Goal: Task Accomplishment & Management: Use online tool/utility

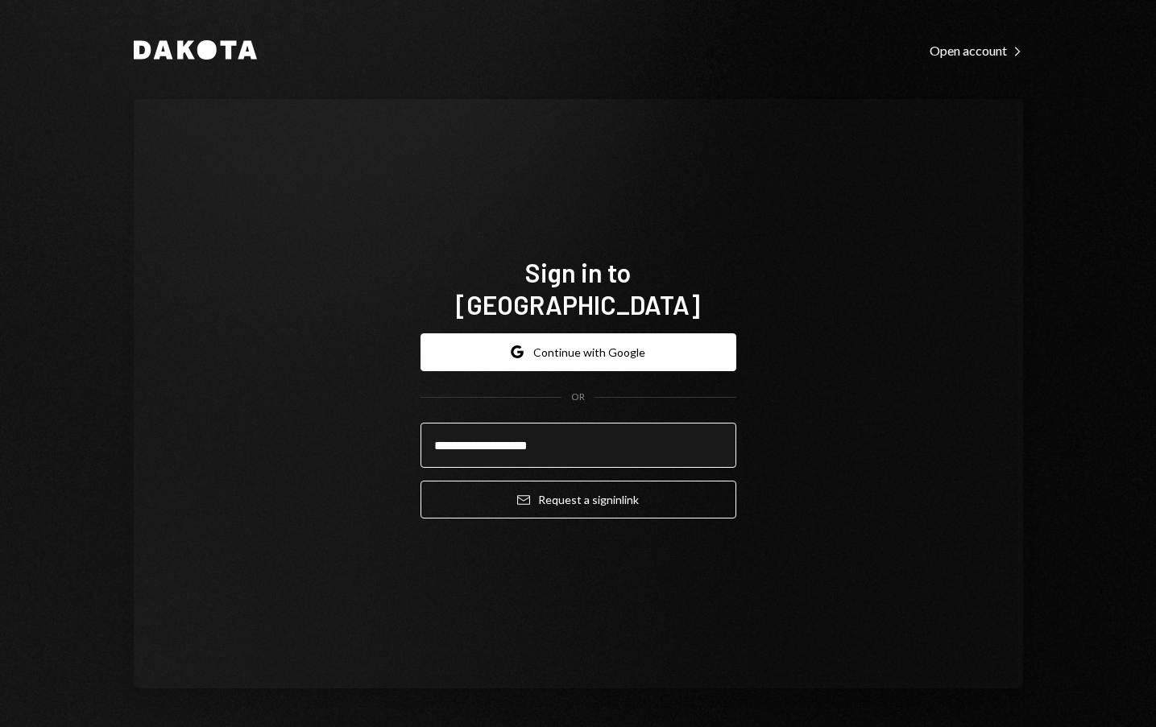
type input "**********"
click at [421, 481] on button "Email Request a sign in link" at bounding box center [579, 500] width 316 height 38
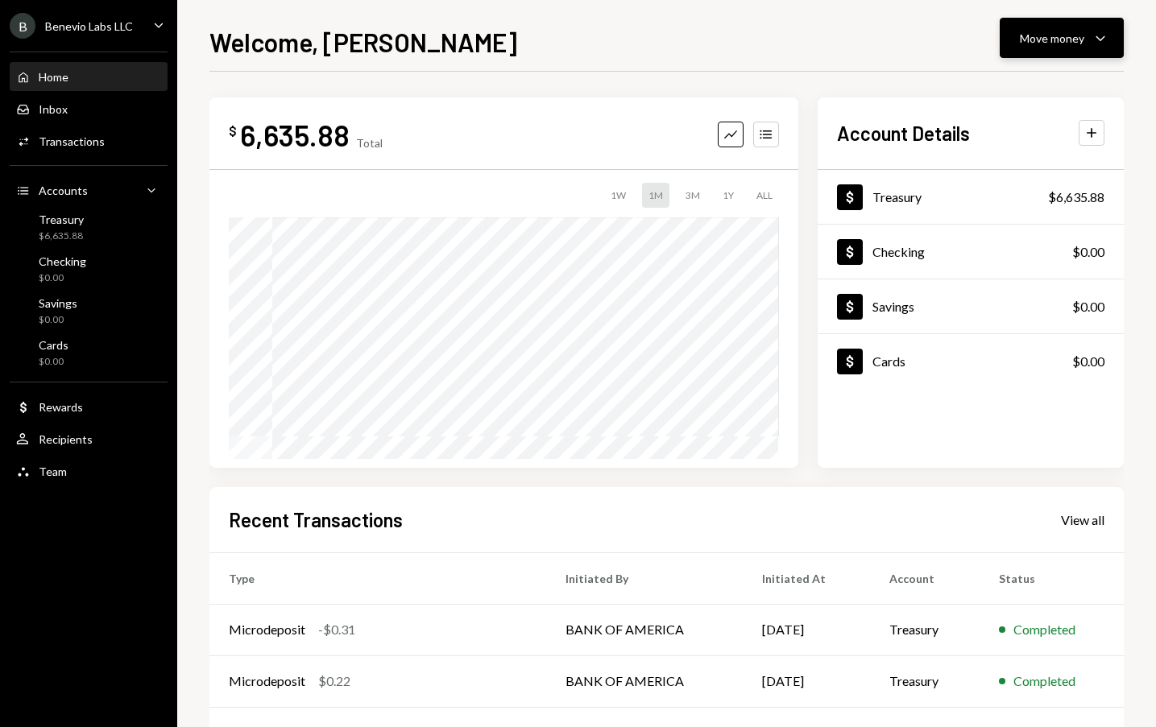
click at [1059, 28] on div "Move money Caret Down" at bounding box center [1062, 37] width 84 height 19
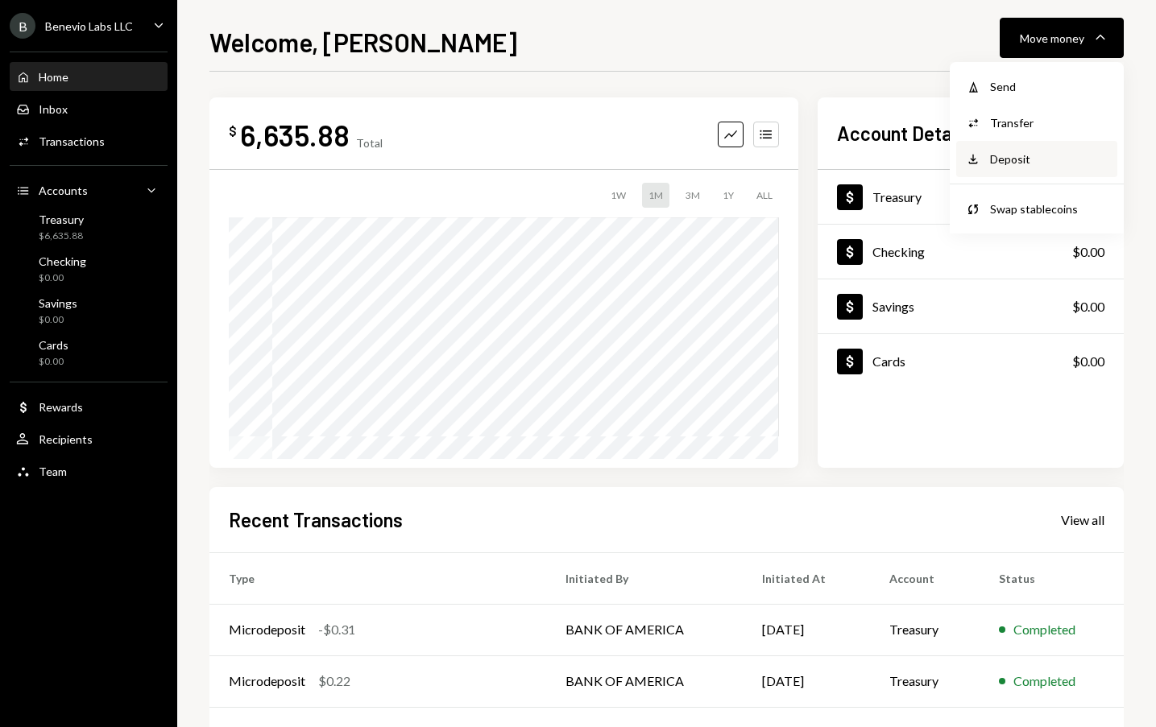
click at [1017, 164] on div "Deposit" at bounding box center [1049, 159] width 118 height 17
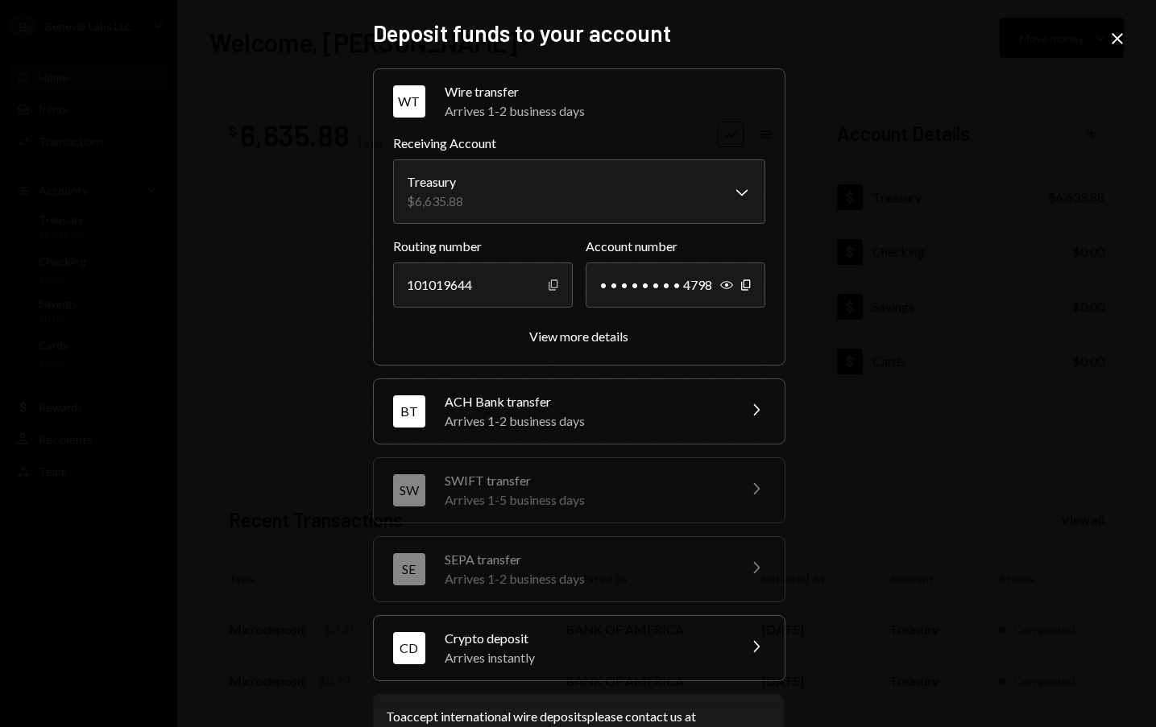
click at [549, 284] on icon "Copy" at bounding box center [553, 285] width 13 height 13
click at [742, 285] on icon "Copy" at bounding box center [746, 285] width 13 height 13
click at [724, 283] on icon "Show" at bounding box center [726, 285] width 13 height 13
click at [1123, 38] on icon "Close" at bounding box center [1117, 38] width 19 height 19
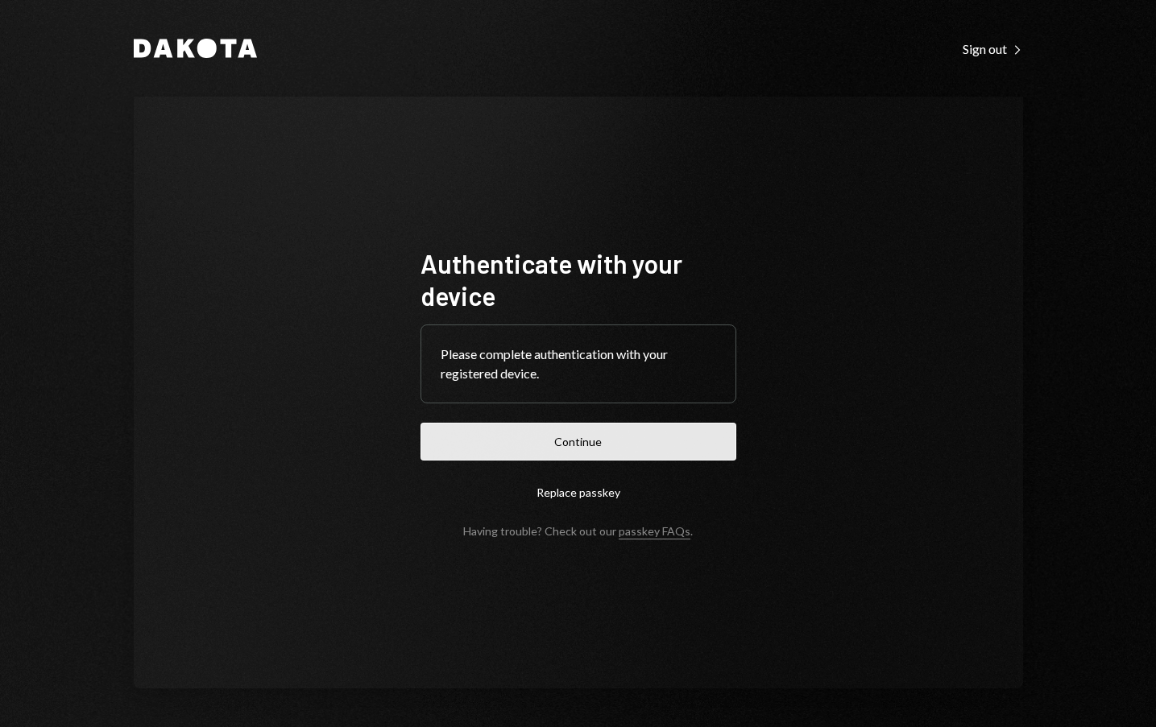
click at [625, 441] on button "Continue" at bounding box center [579, 442] width 316 height 38
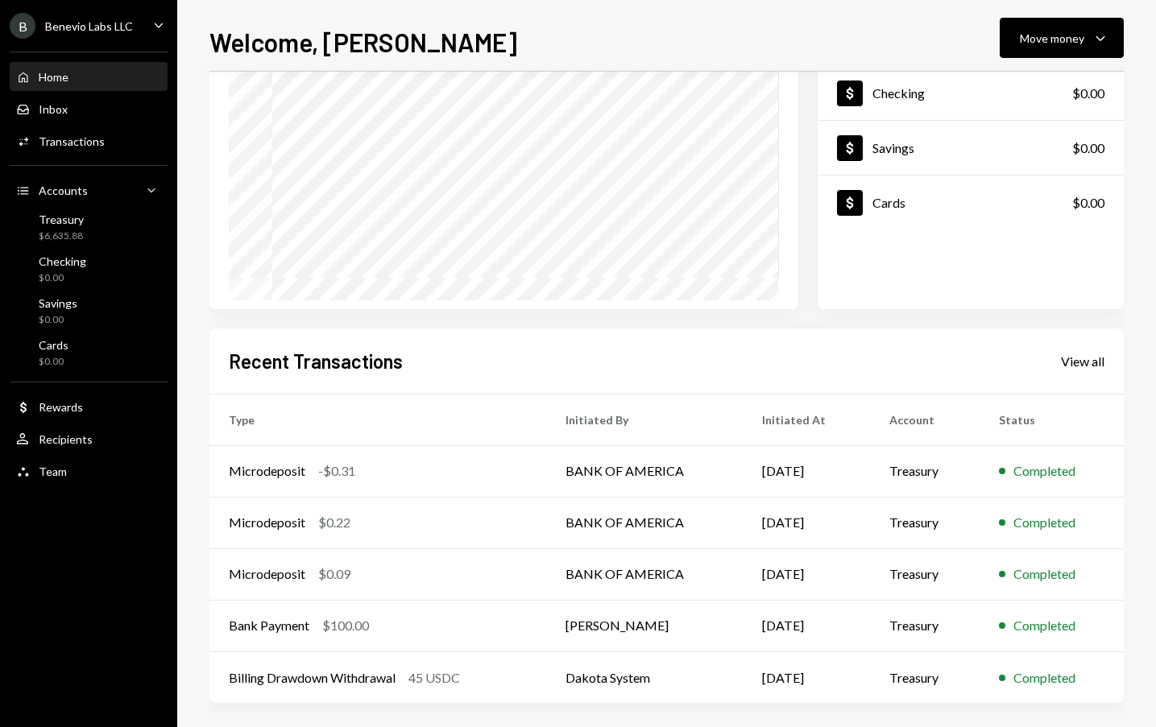
scroll to position [167, 0]
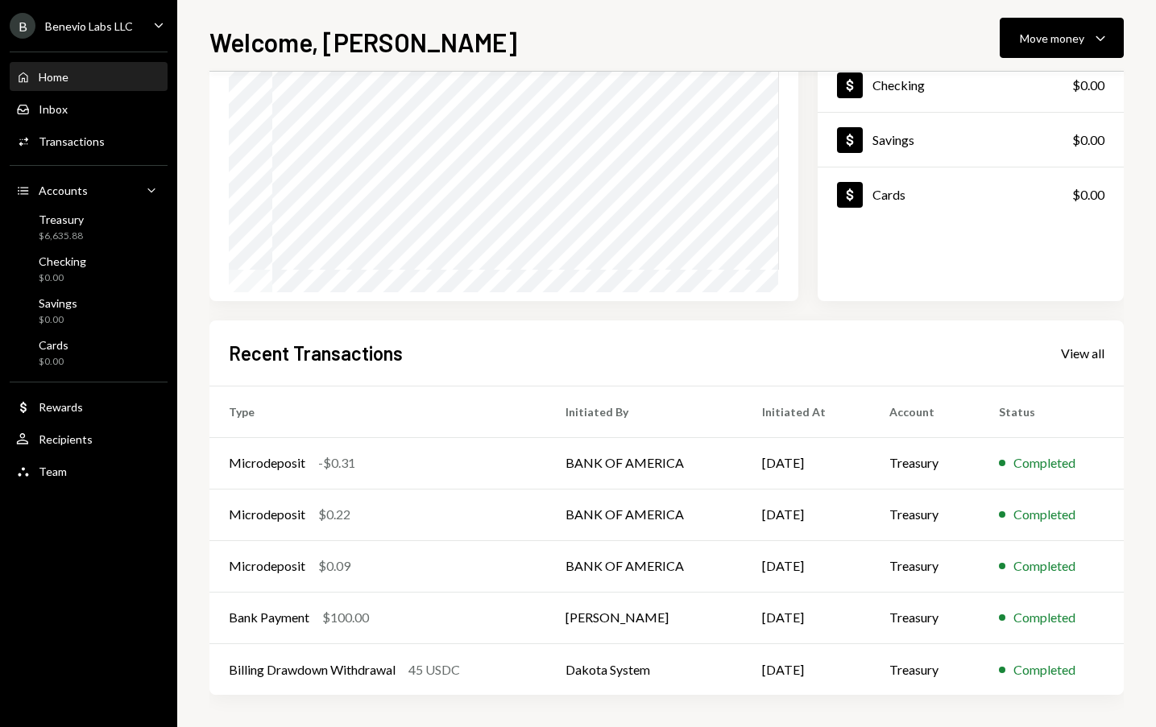
click at [507, 530] on td "Microdeposit $0.22" at bounding box center [377, 515] width 337 height 52
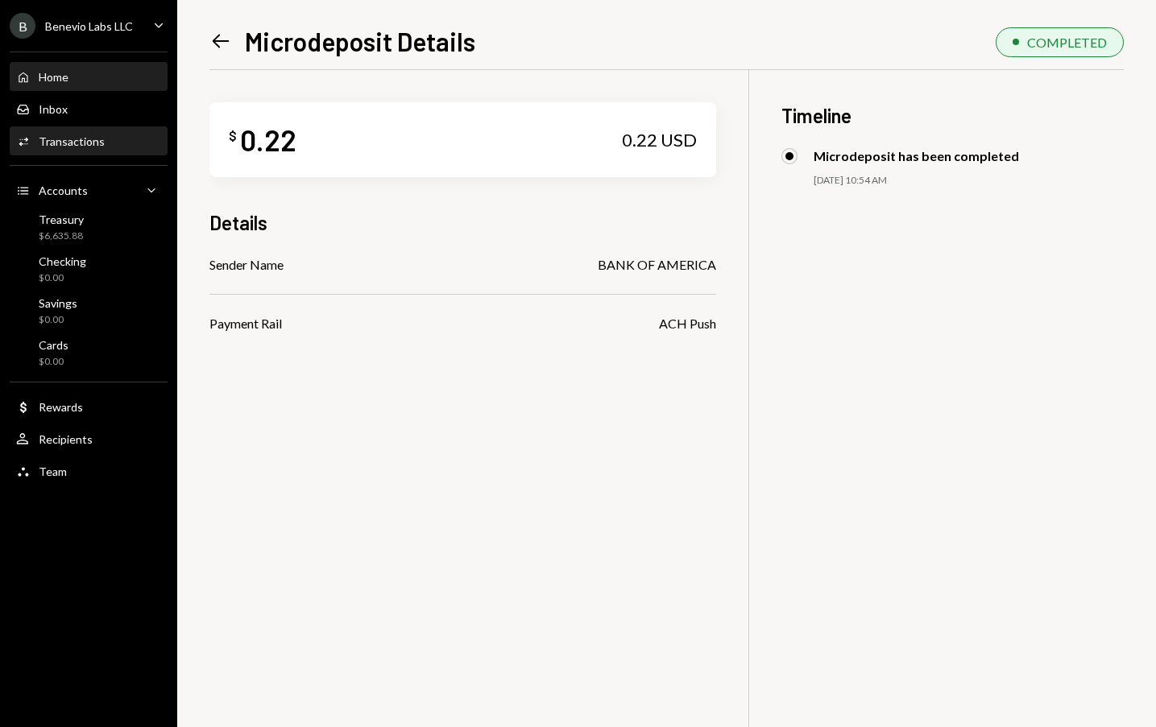
click at [50, 68] on div "Home Home" at bounding box center [88, 77] width 145 height 27
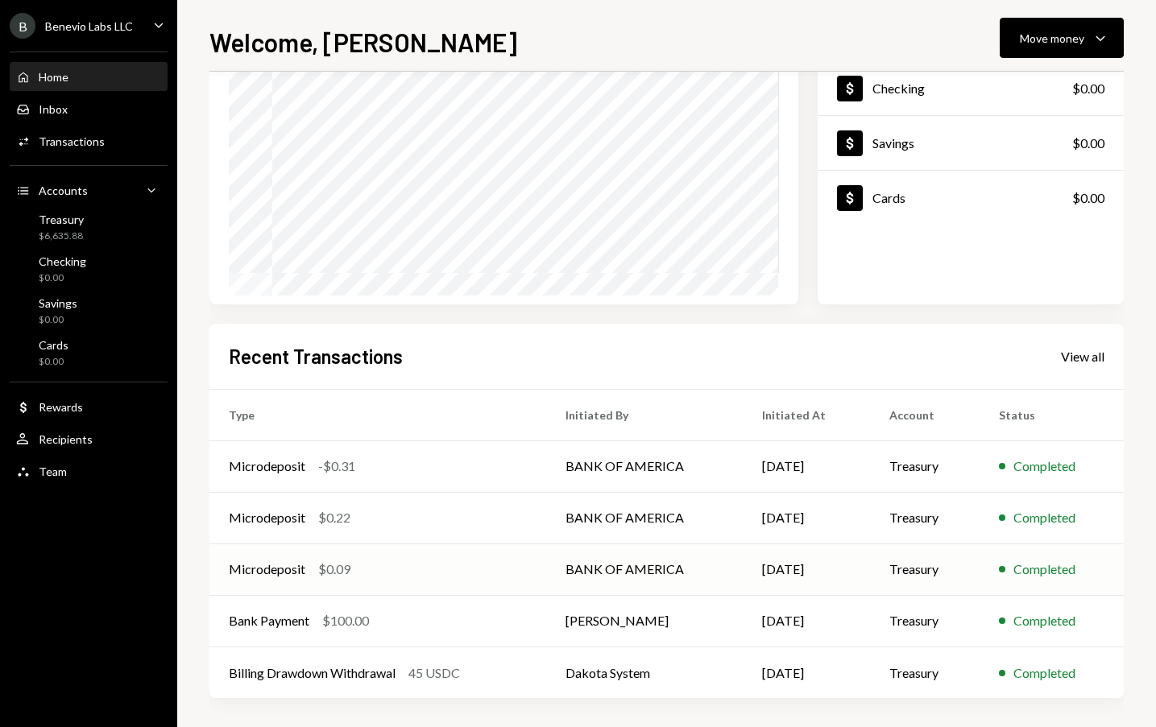
scroll to position [167, 0]
